Goal: Information Seeking & Learning: Learn about a topic

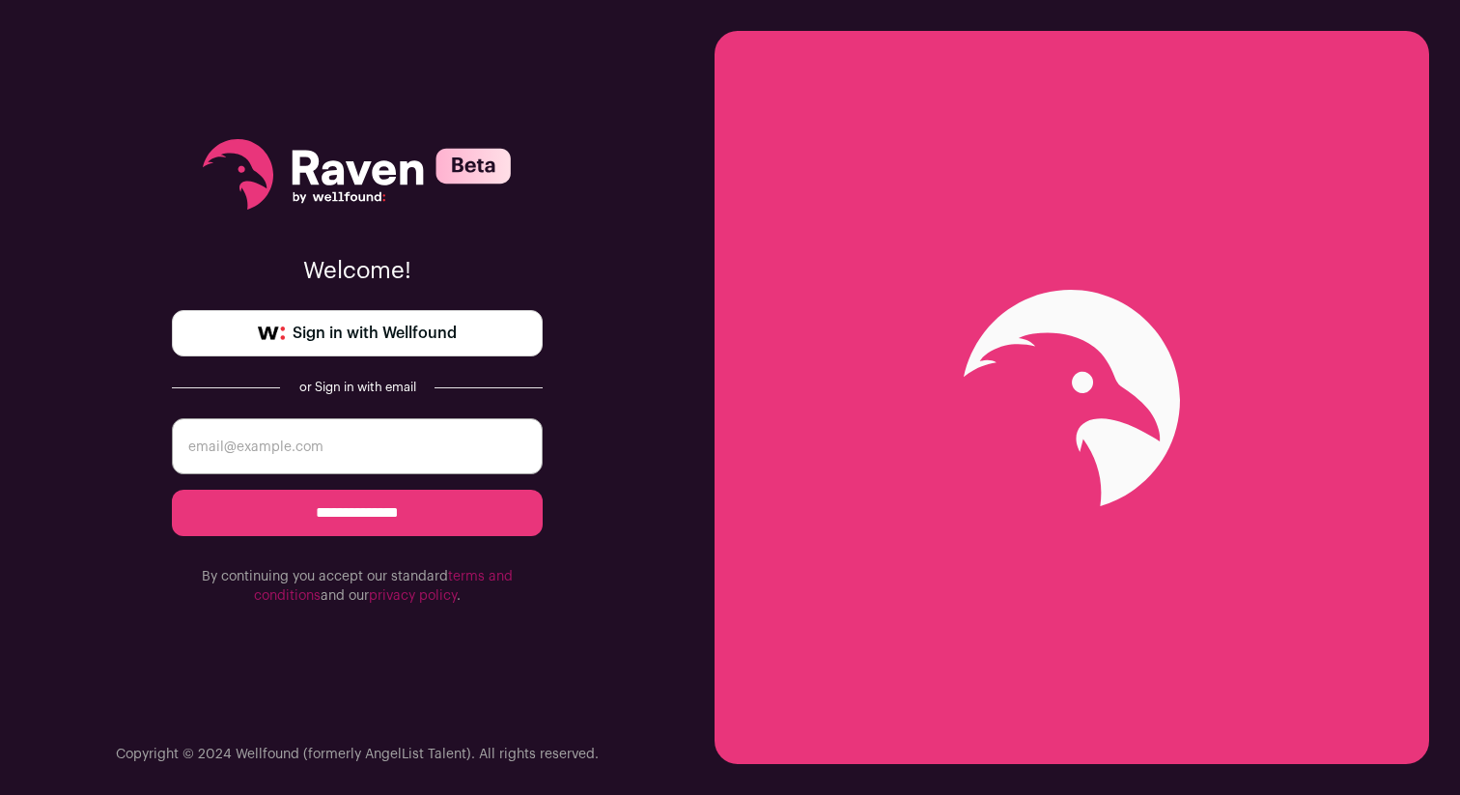
click at [328, 437] on input "email" at bounding box center [357, 446] width 371 height 56
click at [318, 336] on span "Sign in with Wellfound" at bounding box center [375, 333] width 164 height 23
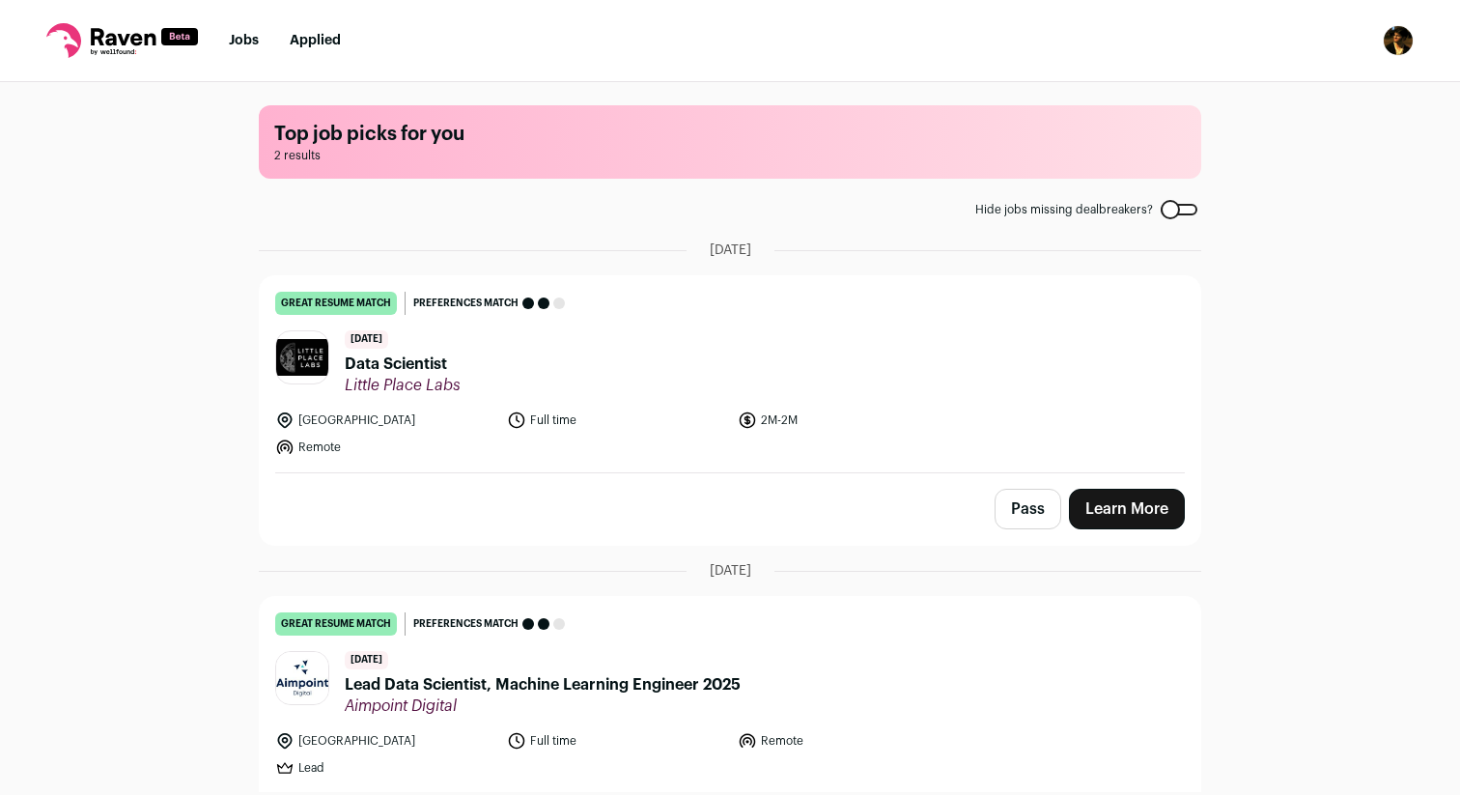
click at [305, 33] on li "Applied" at bounding box center [315, 40] width 51 height 19
click at [305, 39] on link "Applied" at bounding box center [315, 41] width 51 height 14
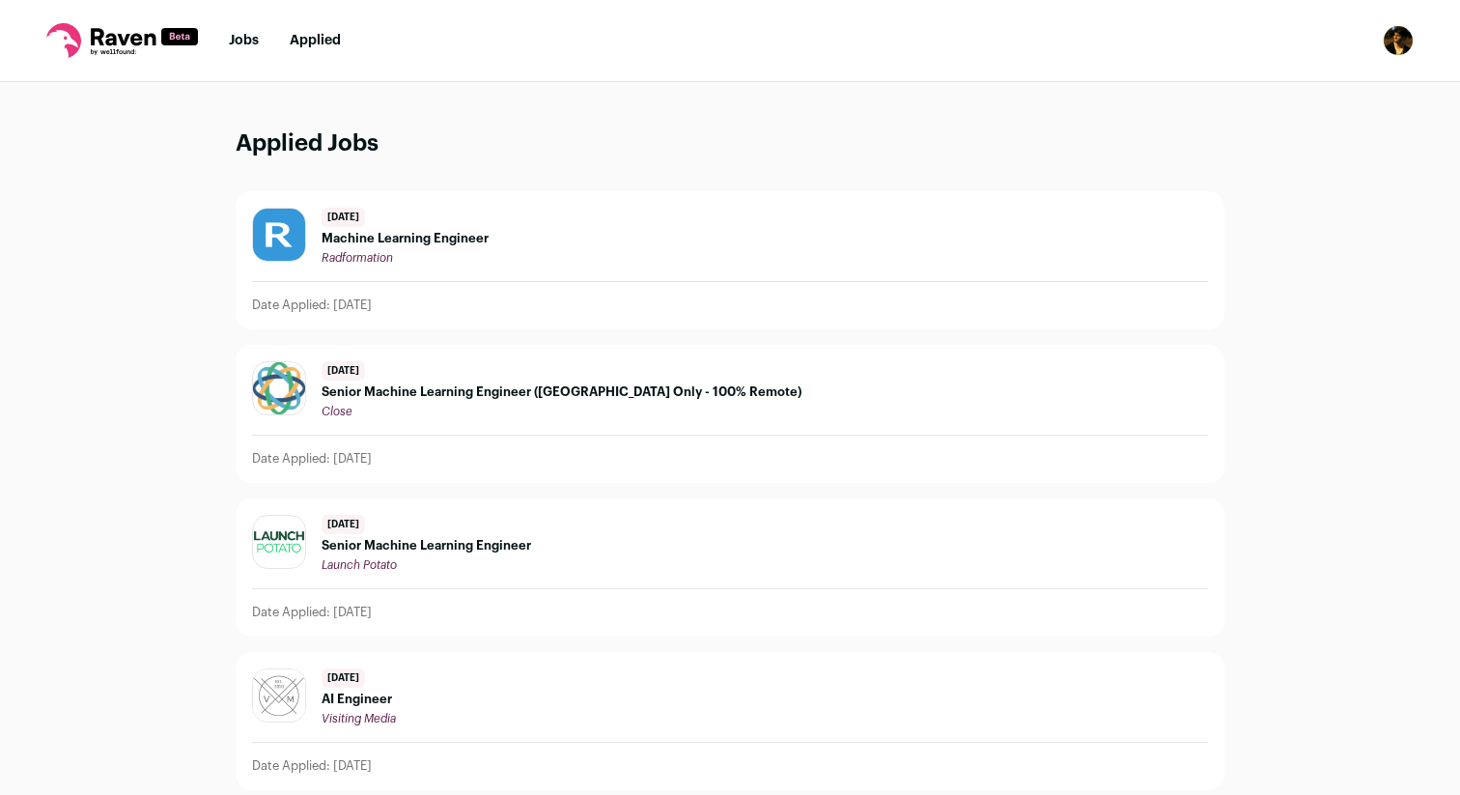
click at [389, 233] on span "Machine Learning Engineer" at bounding box center [405, 238] width 167 height 15
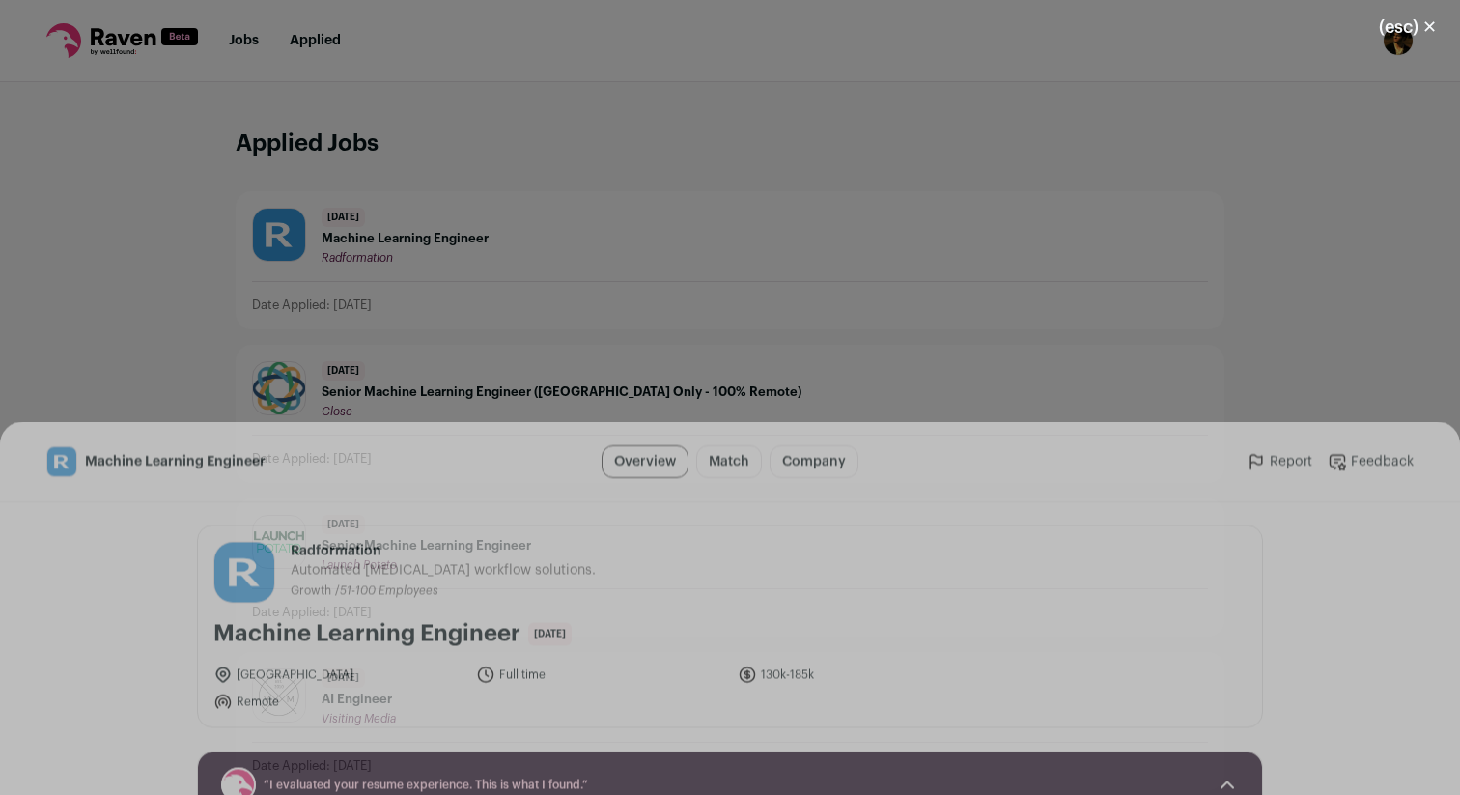
click at [709, 749] on link "Original Job Posting" at bounding box center [703, 760] width 165 height 39
click at [1424, 34] on button "(esc) ✕" at bounding box center [1408, 27] width 104 height 42
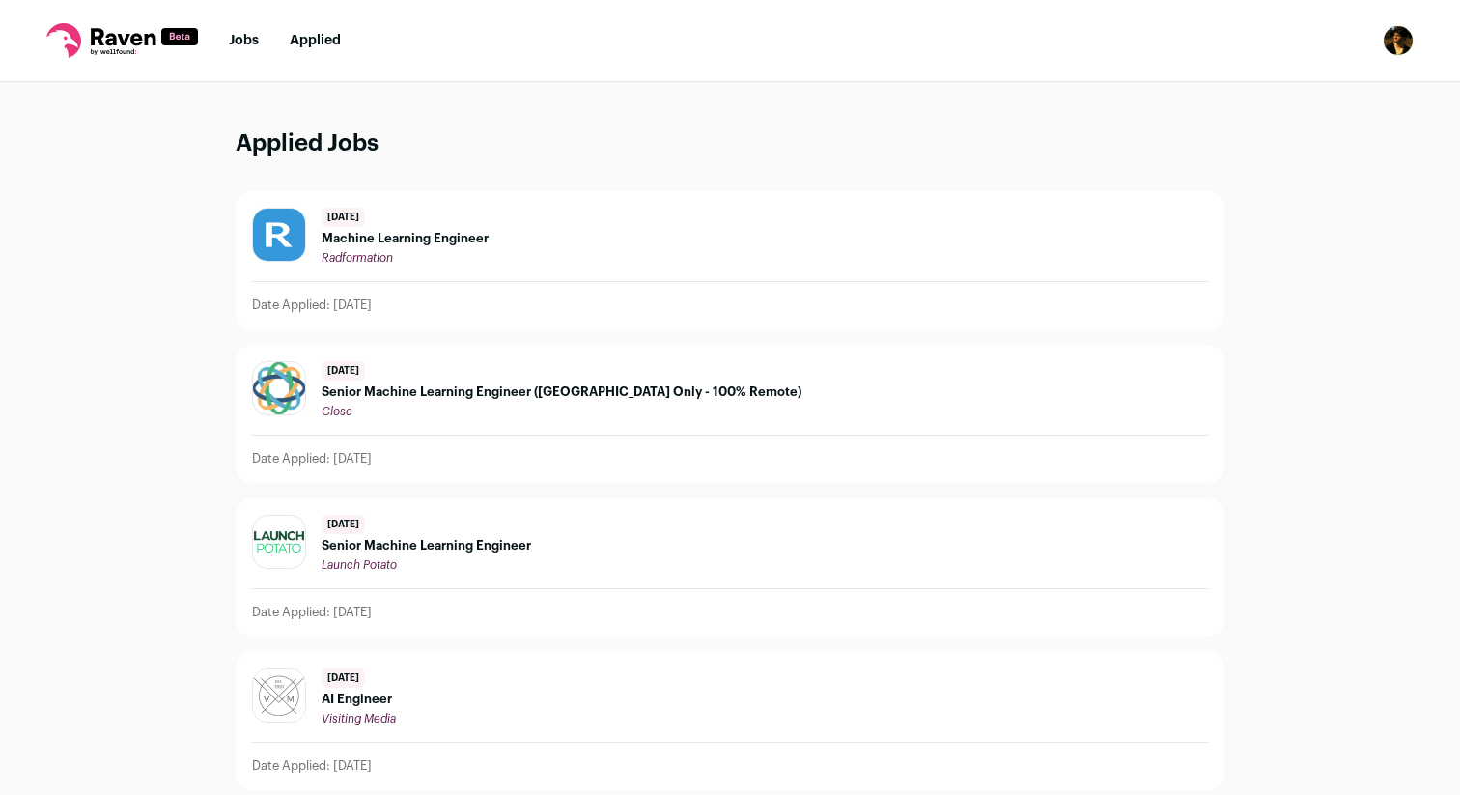
click at [232, 21] on nav "Jobs Applied Settings Notifications Preferences Resume FAQs Logout" at bounding box center [730, 41] width 1460 height 82
click at [241, 44] on link "Jobs" at bounding box center [244, 41] width 30 height 14
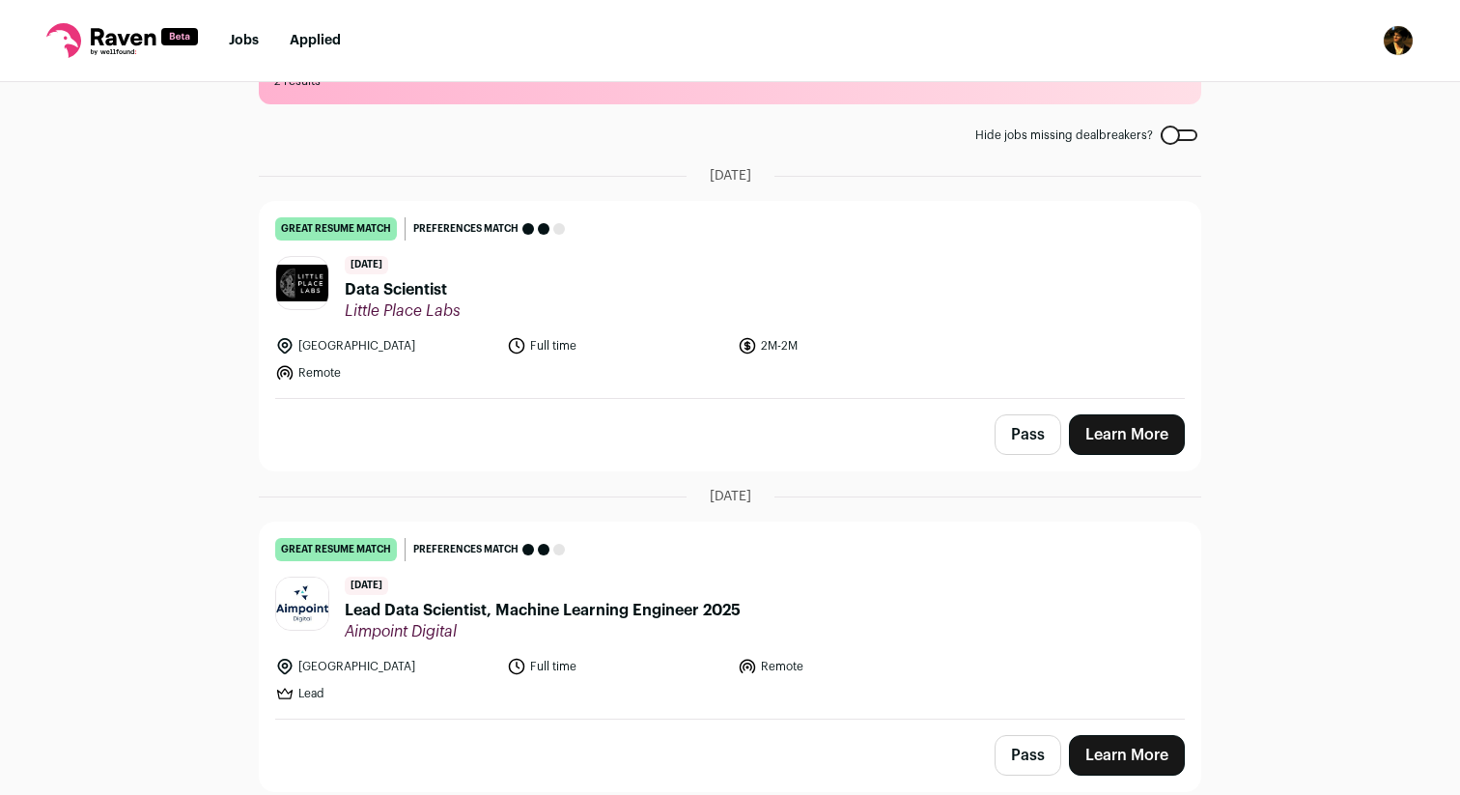
scroll to position [73, 0]
click at [404, 287] on span "Data Scientist" at bounding box center [403, 290] width 116 height 23
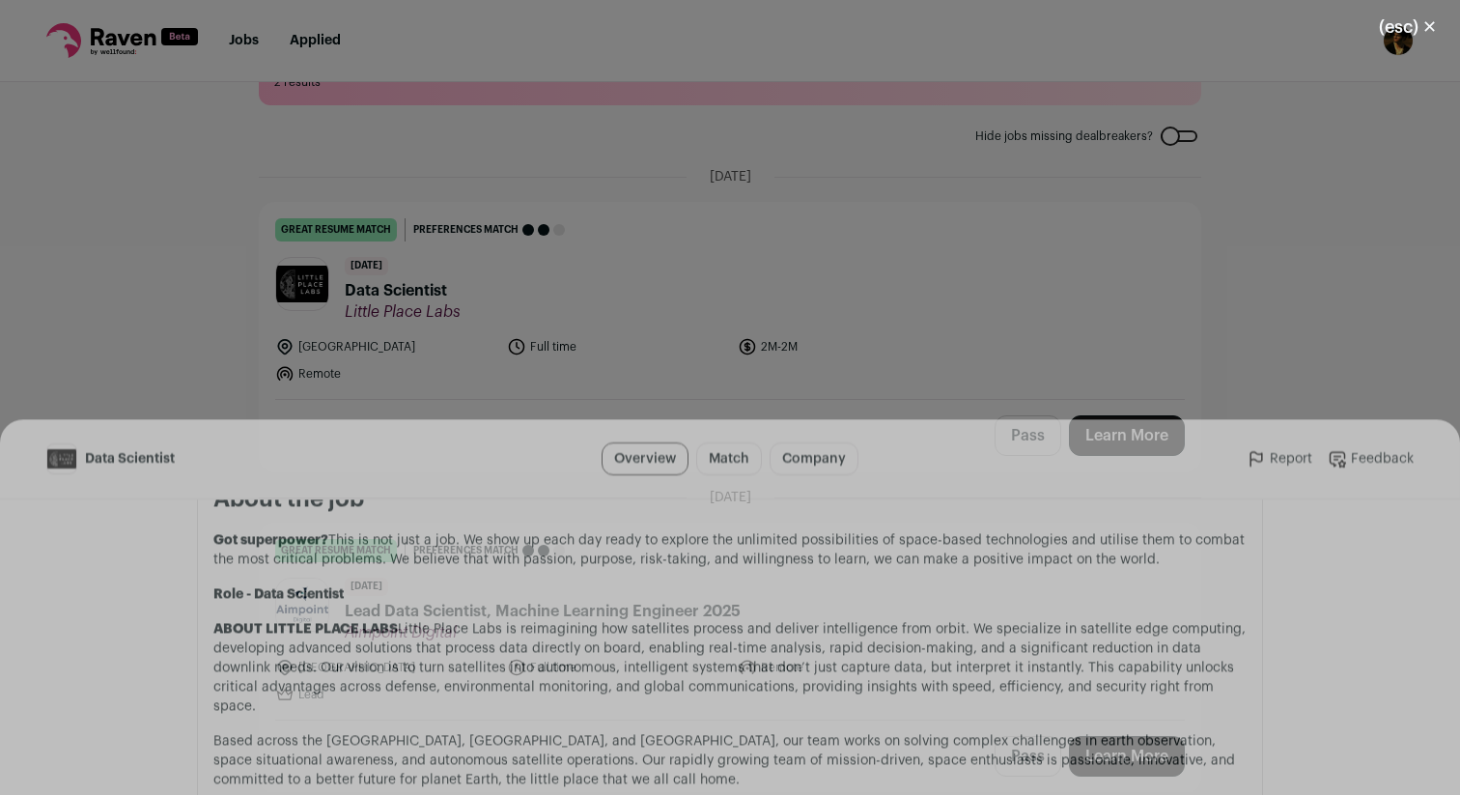
scroll to position [1036, 0]
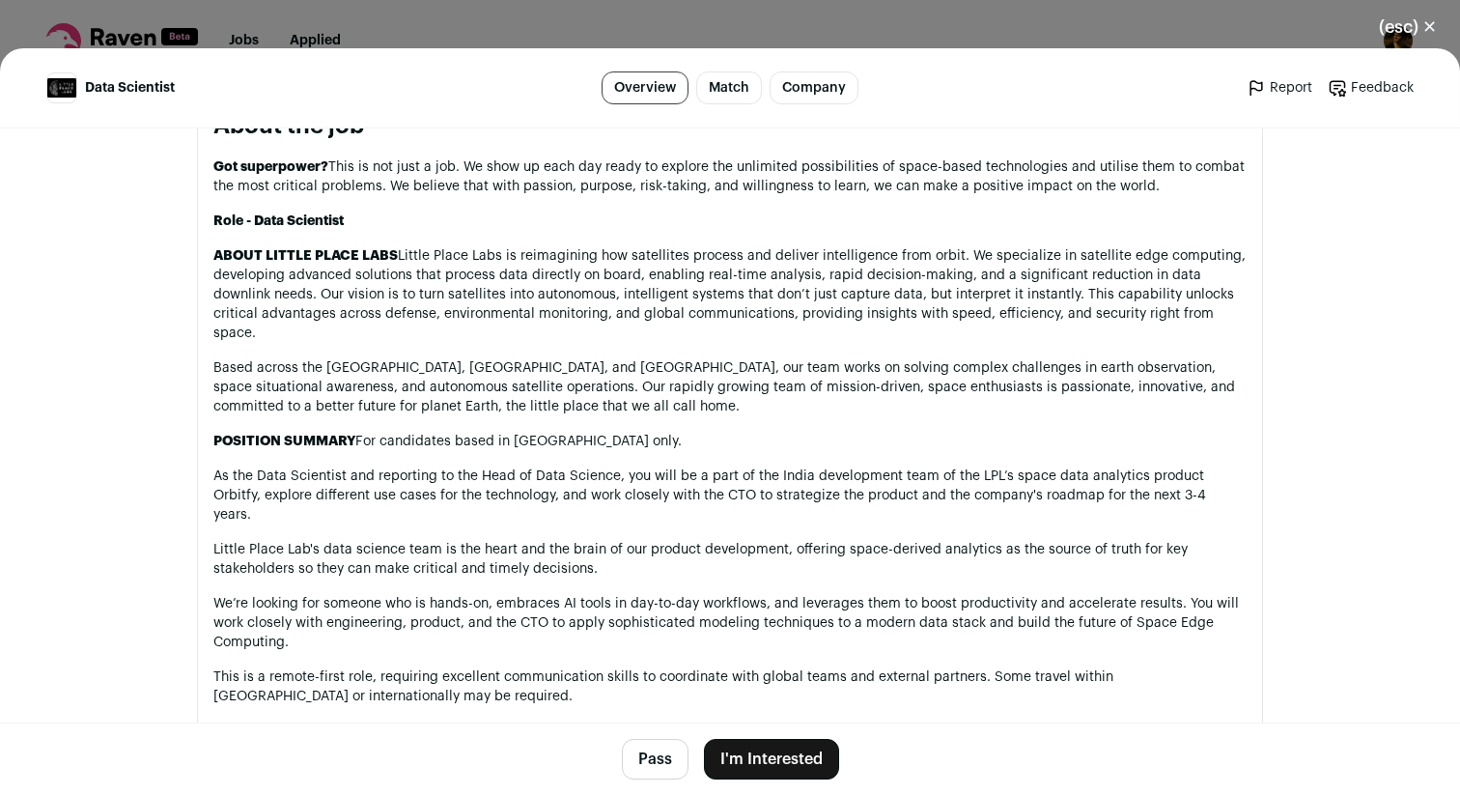
click at [1429, 23] on button "(esc) ✕" at bounding box center [1408, 27] width 104 height 42
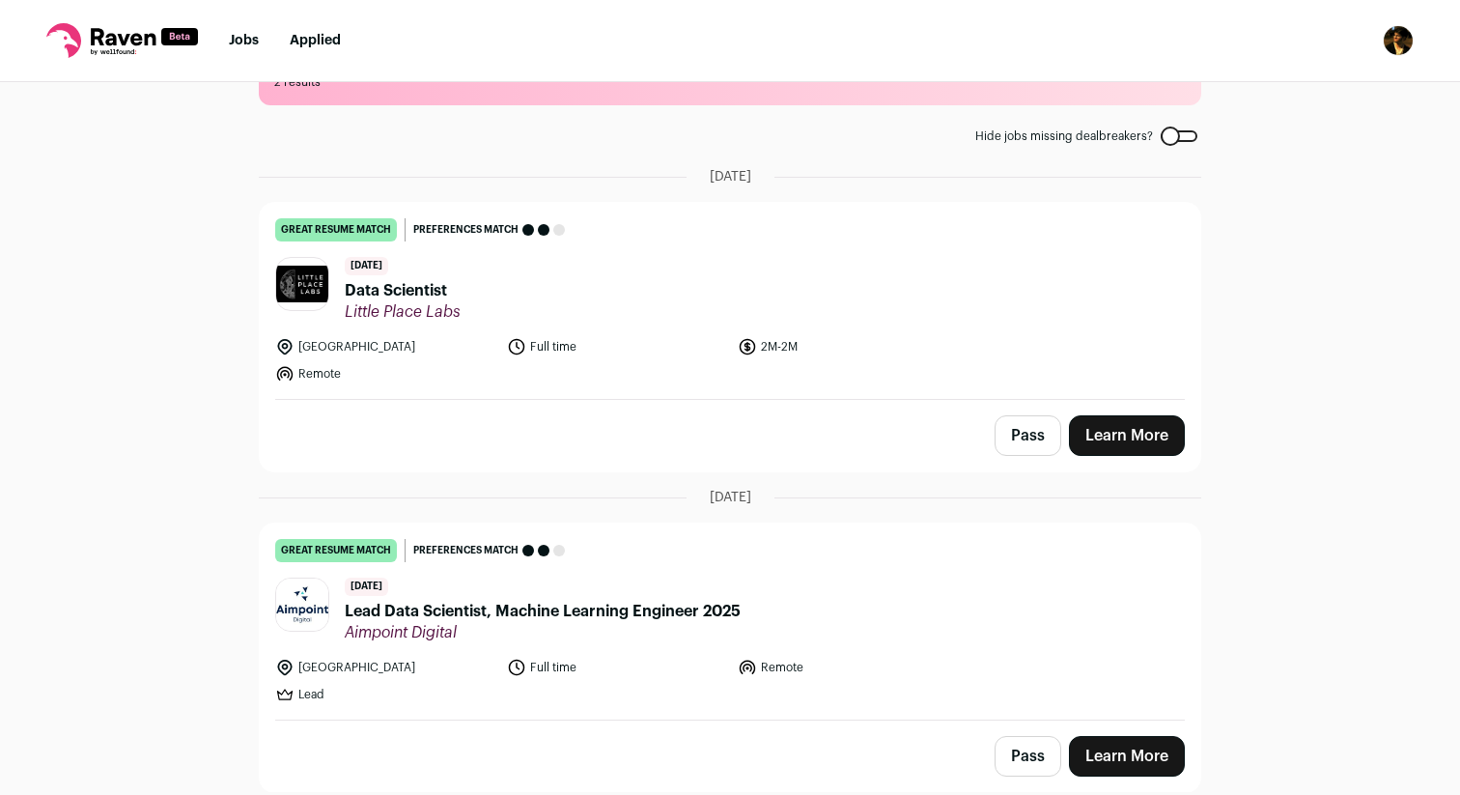
scroll to position [74, 0]
